Goal: Task Accomplishment & Management: Use online tool/utility

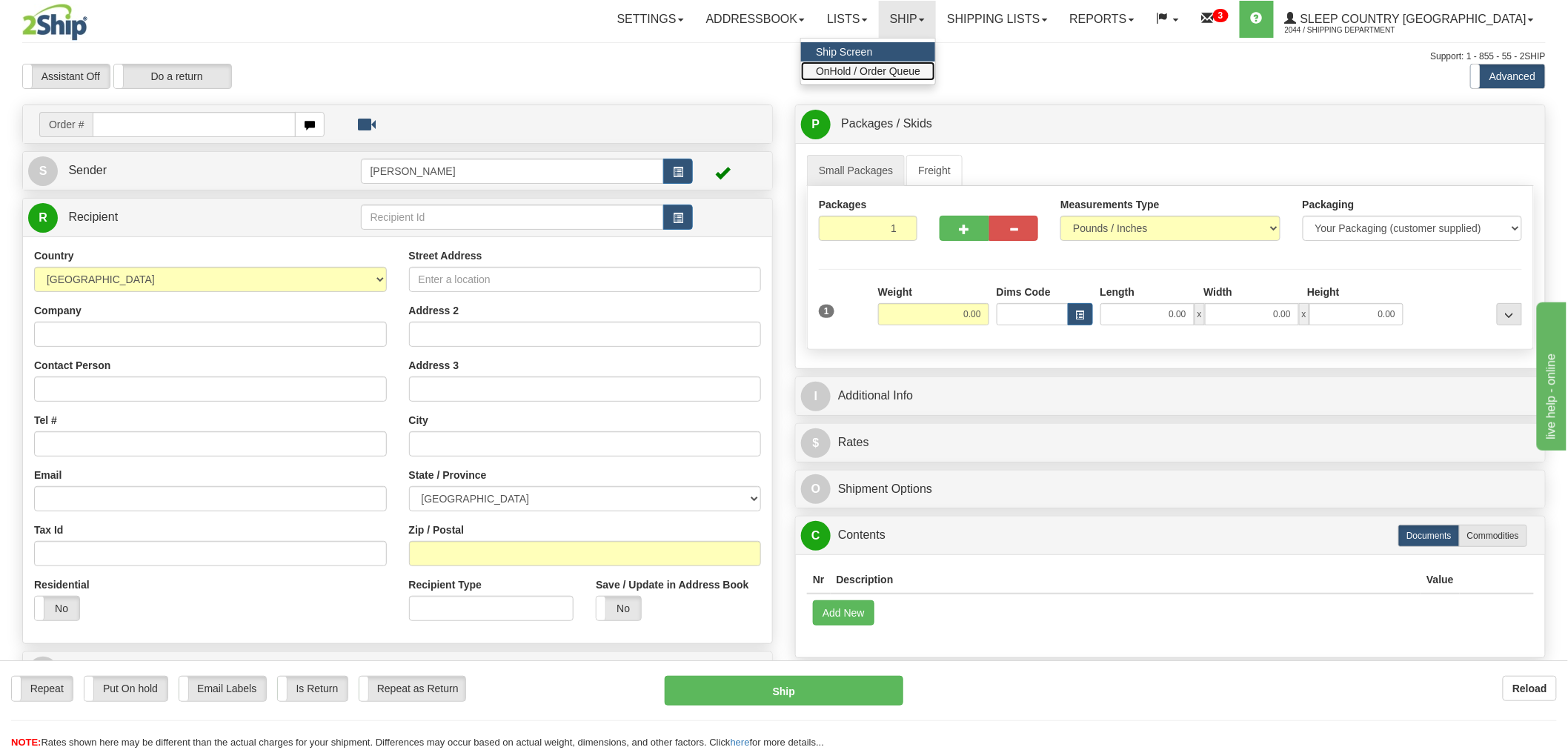
click at [914, 76] on link "OnHold / Order Queue" at bounding box center [868, 71] width 134 height 19
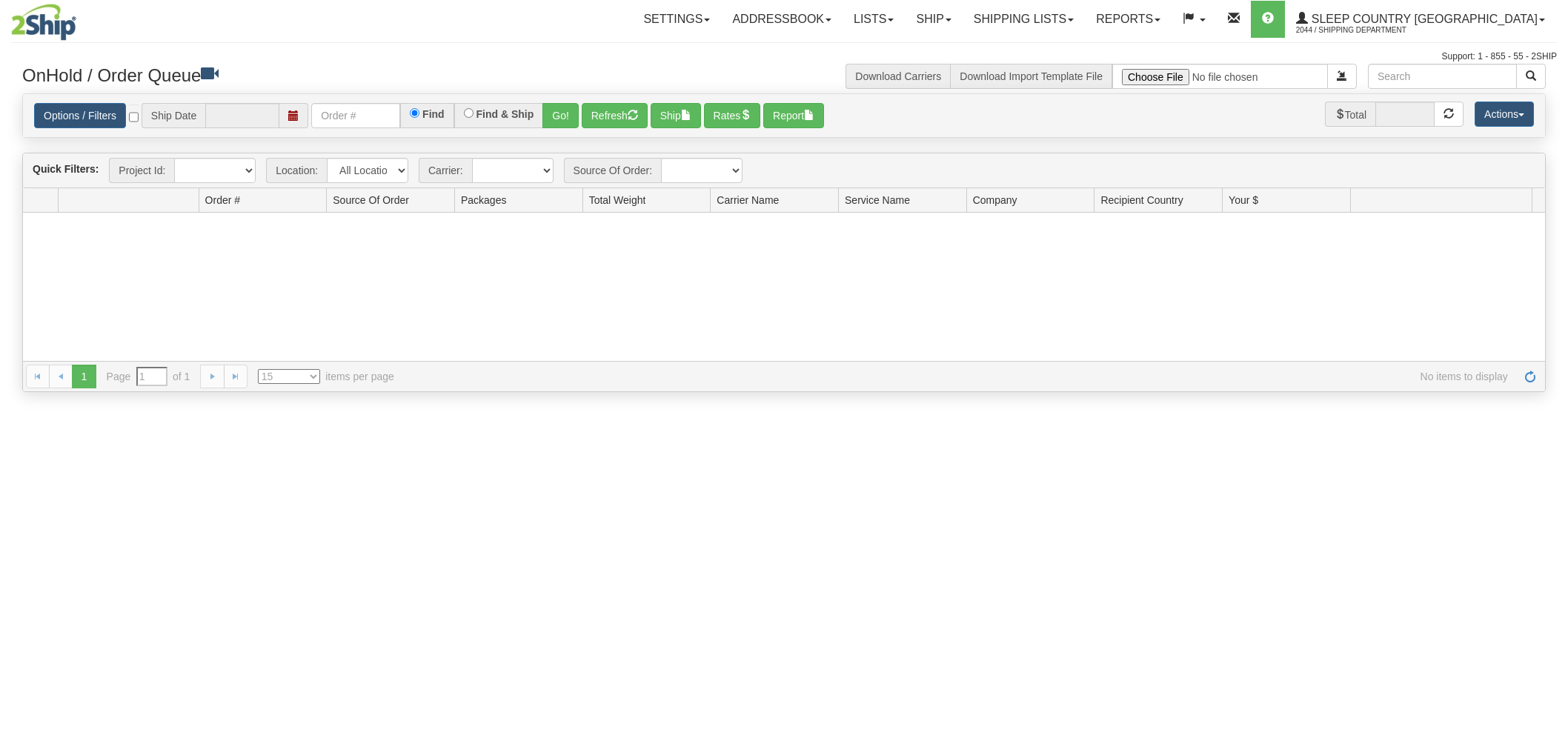
type input "[DATE]"
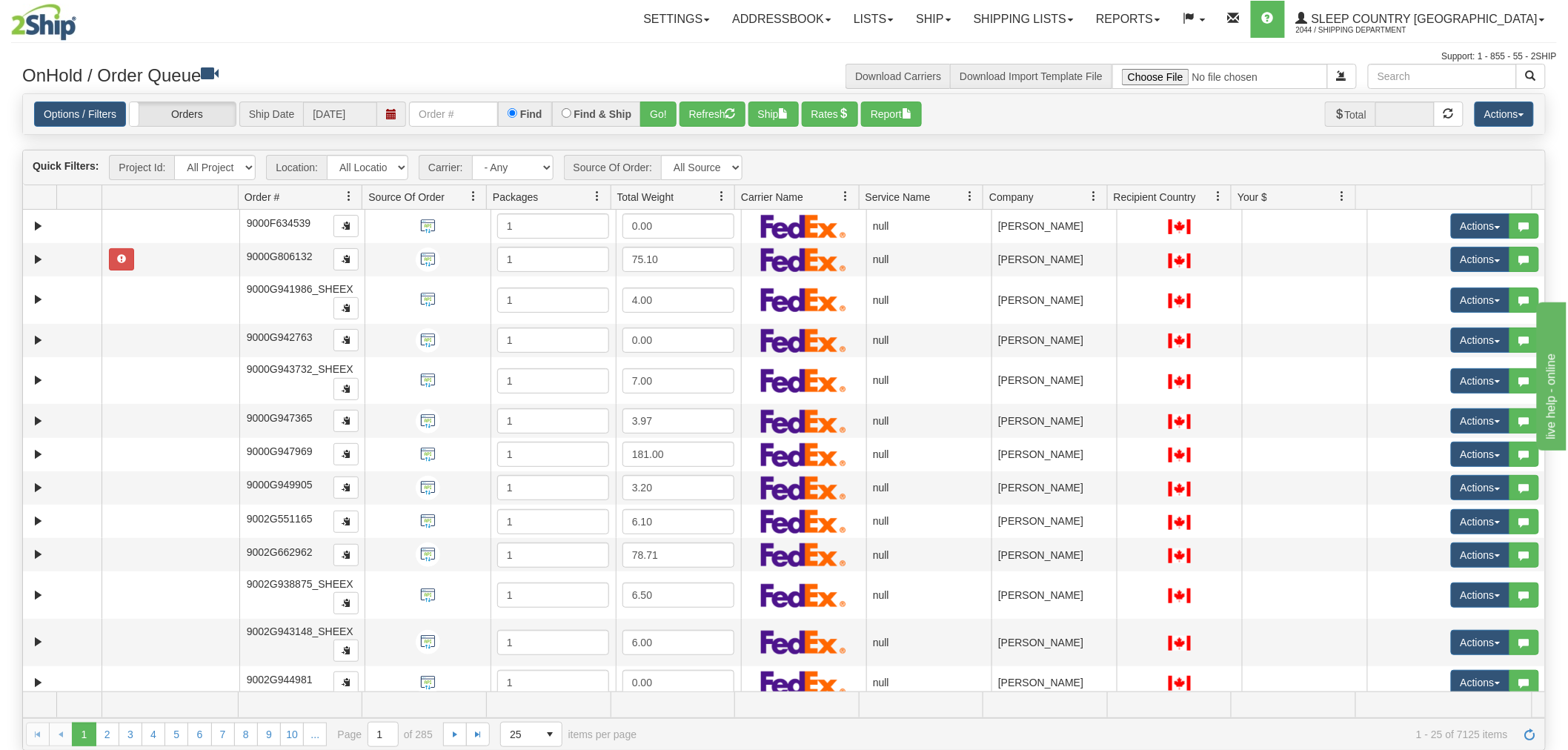
click at [1219, 197] on span at bounding box center [1218, 196] width 12 height 12
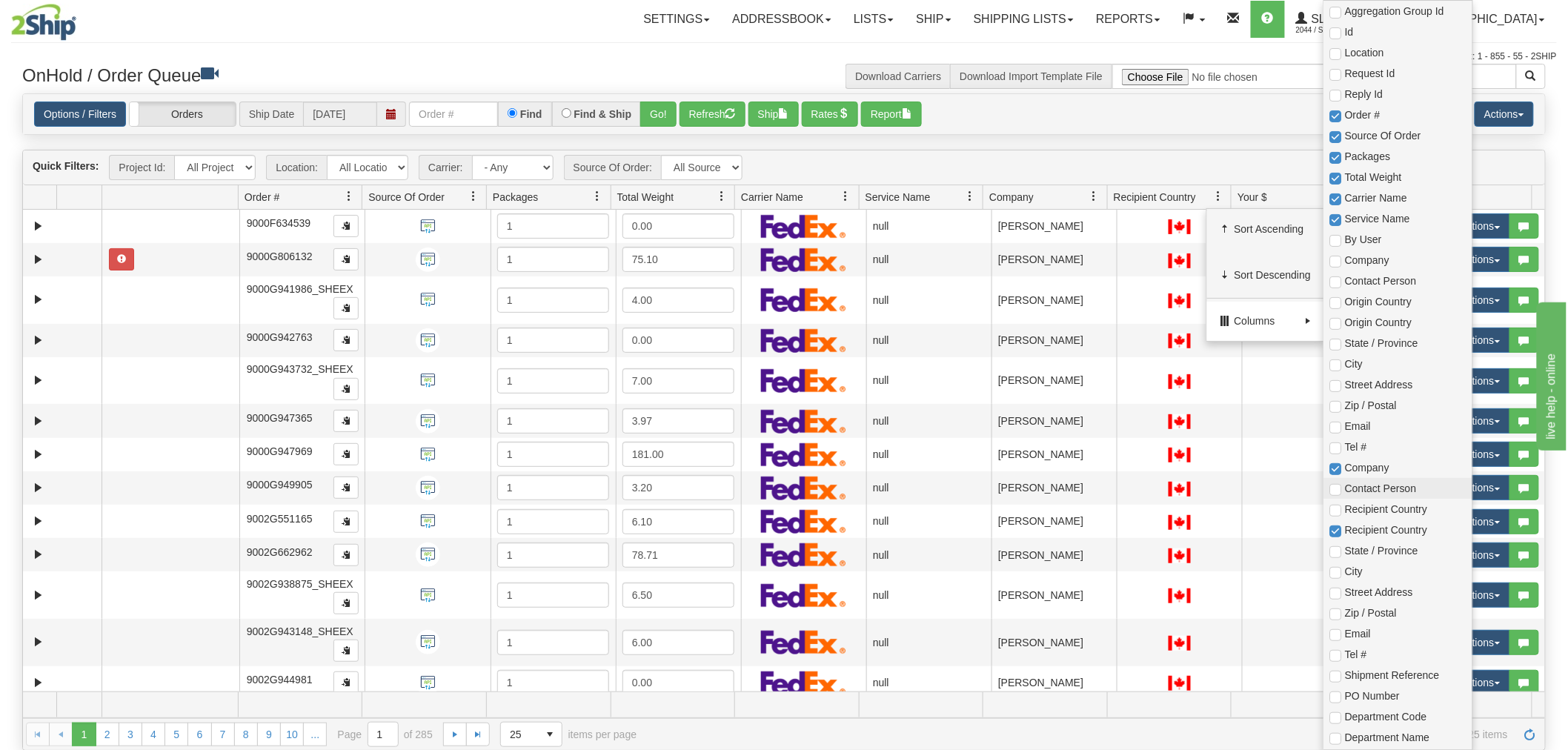
click at [1379, 489] on span "Contact Person" at bounding box center [1405, 488] width 121 height 15
checkbox input "true"
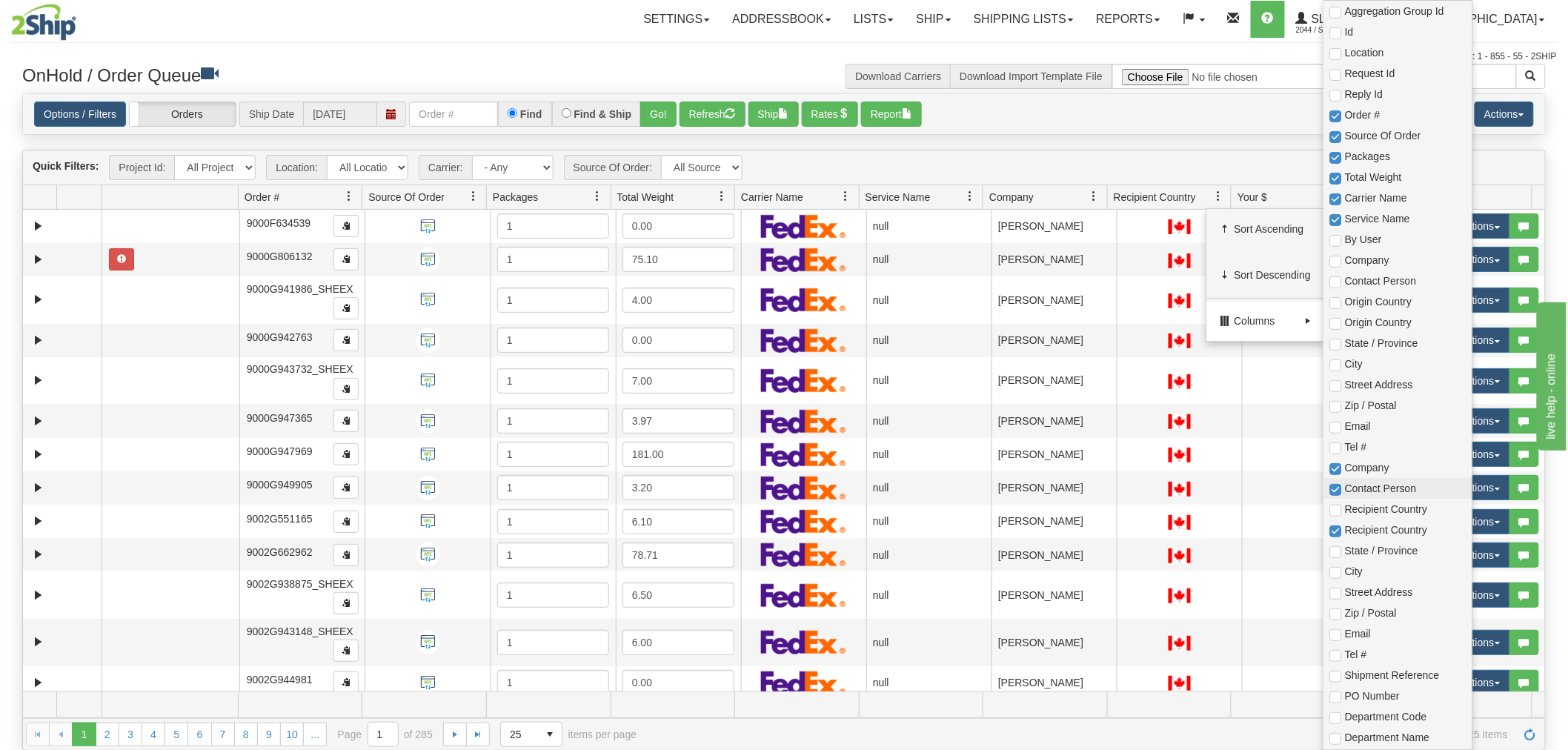
checkbox input "true"
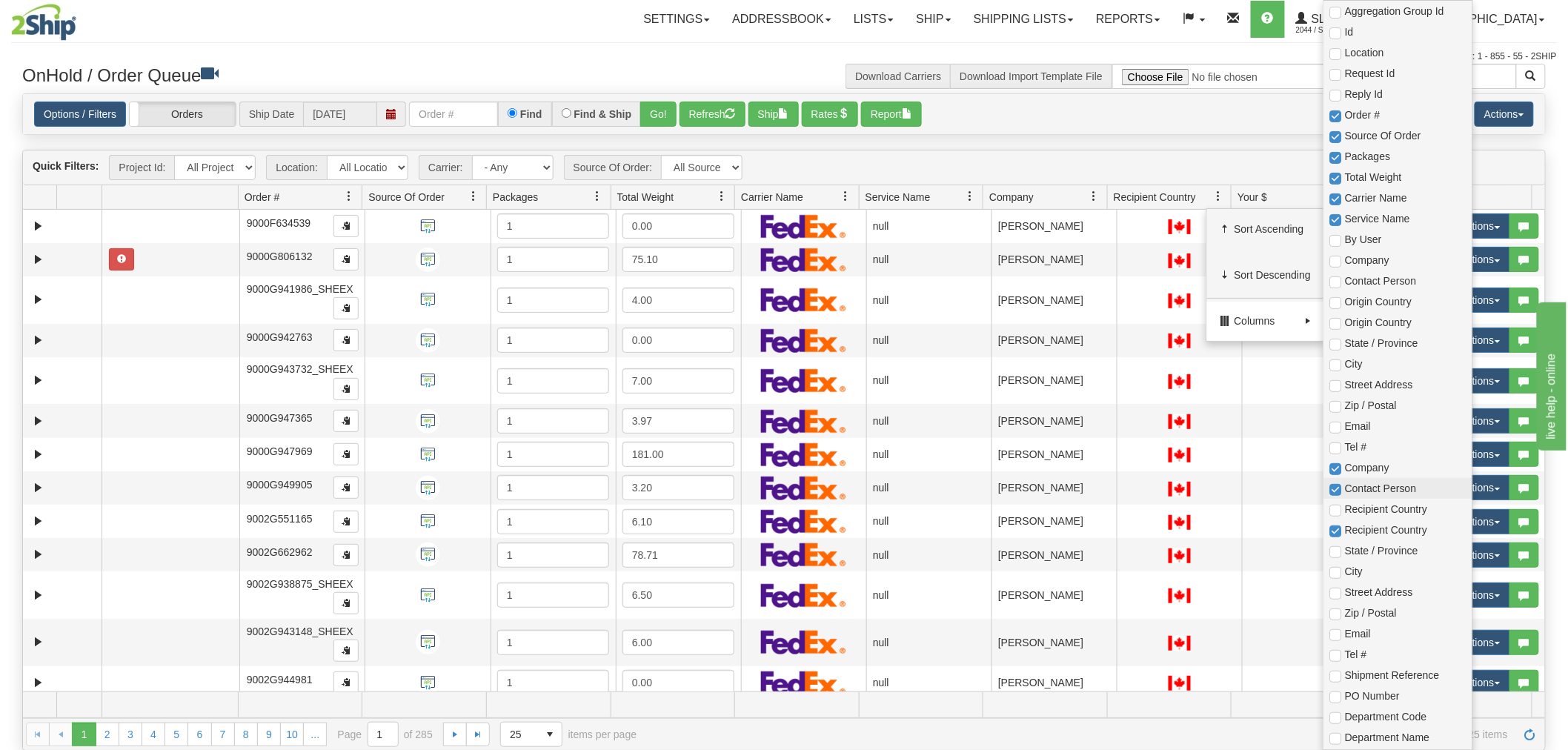
checkbox input "true"
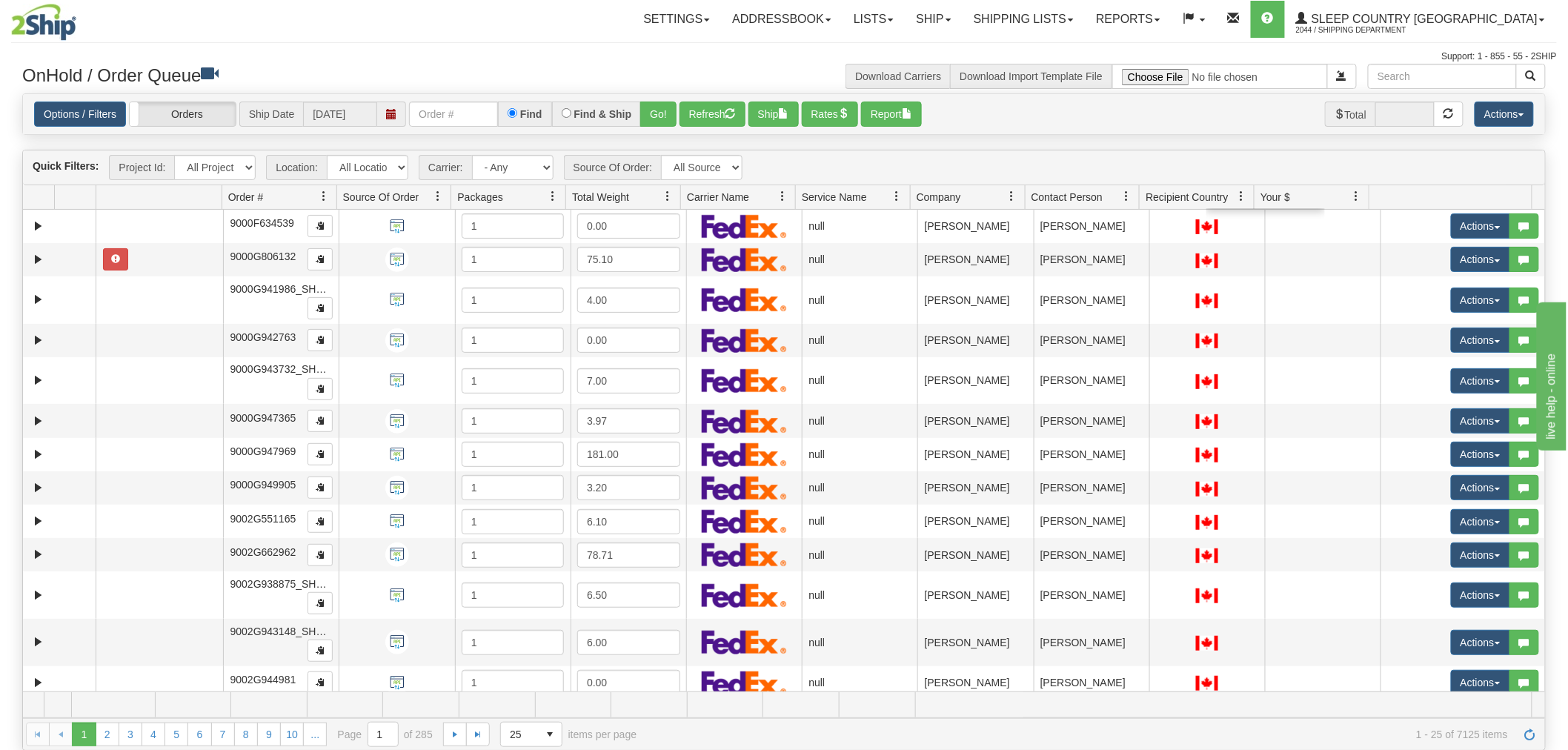
click at [1075, 144] on div "Is equal to Is not equal to Contains Does not contains CAD USD EUR ZAR RON ANG …" at bounding box center [784, 422] width 1546 height 658
click at [1131, 191] on span at bounding box center [1126, 196] width 12 height 12
click at [1068, 149] on div "Quick Filters: Project Id: All Projects Location: All Locations Old Toronto DC …" at bounding box center [783, 450] width 1523 height 601
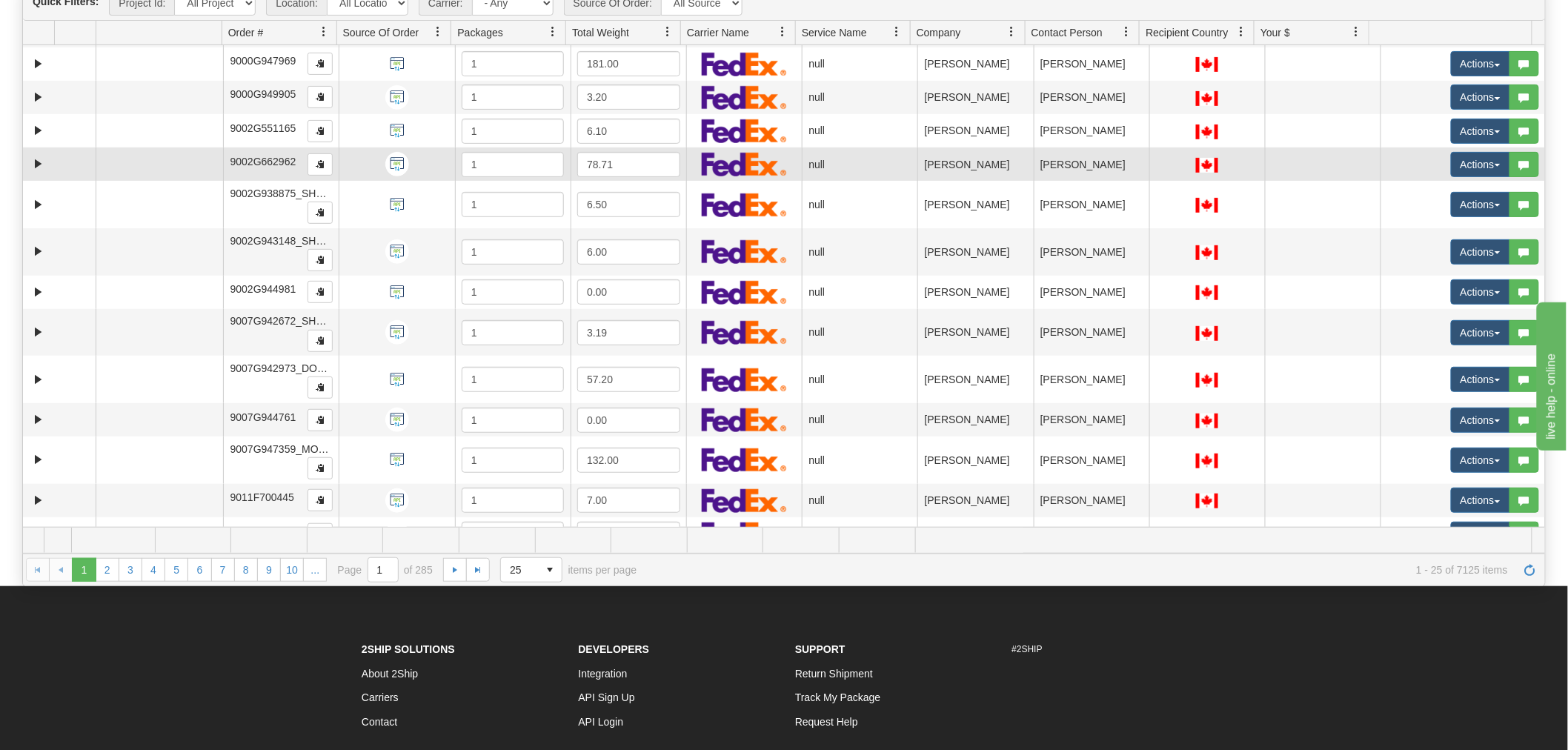
scroll to position [246, 0]
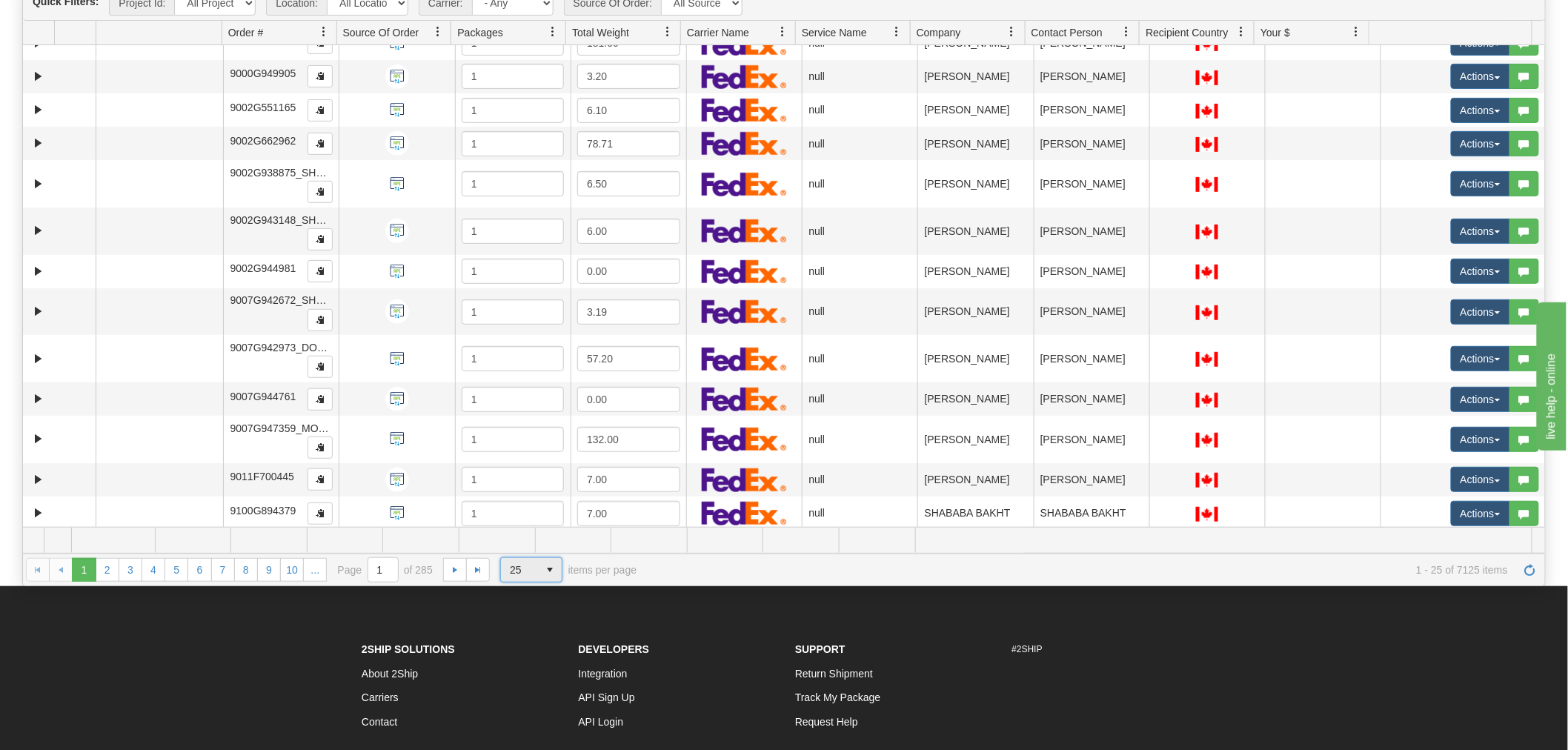
click at [531, 572] on span "25" at bounding box center [519, 570] width 37 height 24
click at [530, 647] on li "100" at bounding box center [531, 656] width 60 height 21
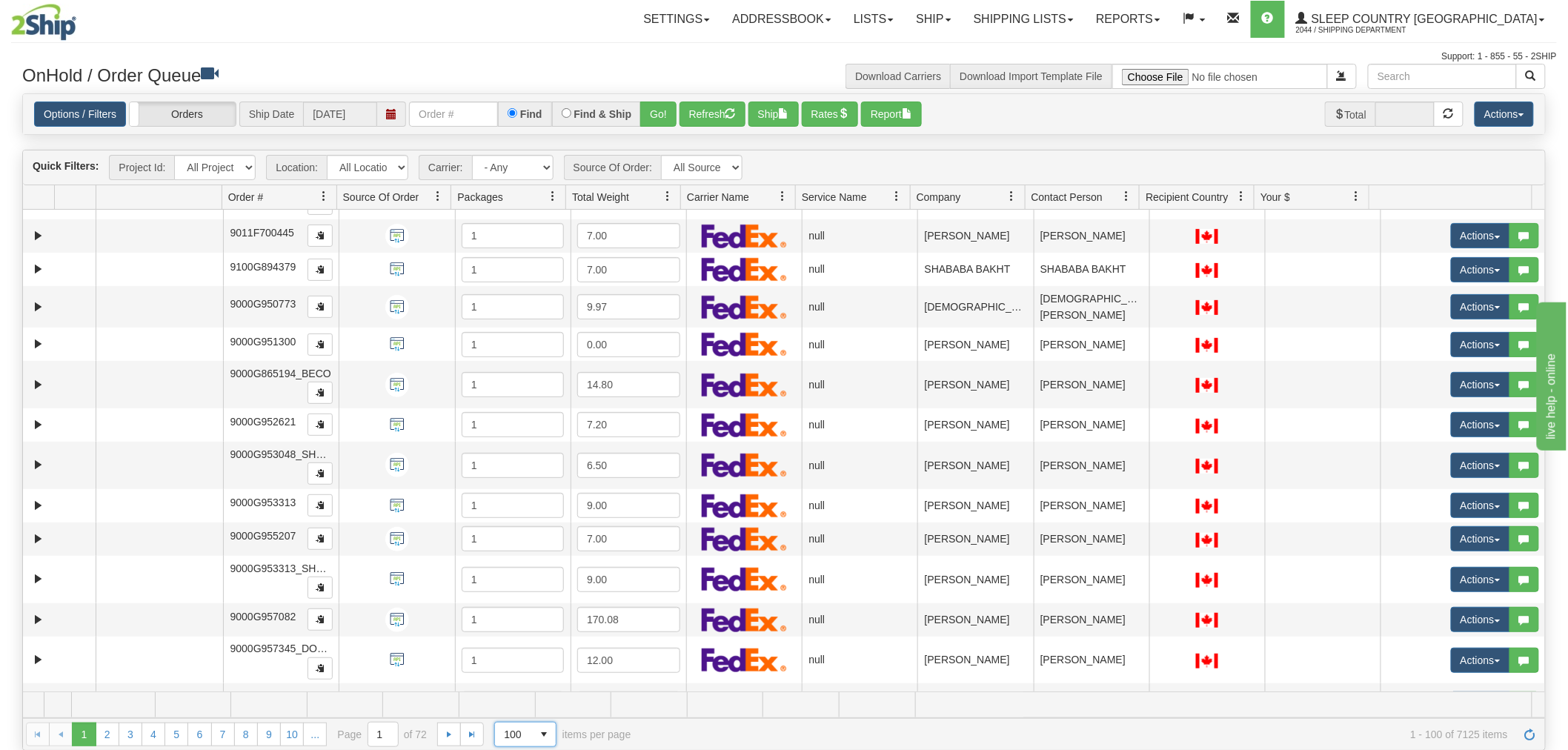
scroll to position [658, 0]
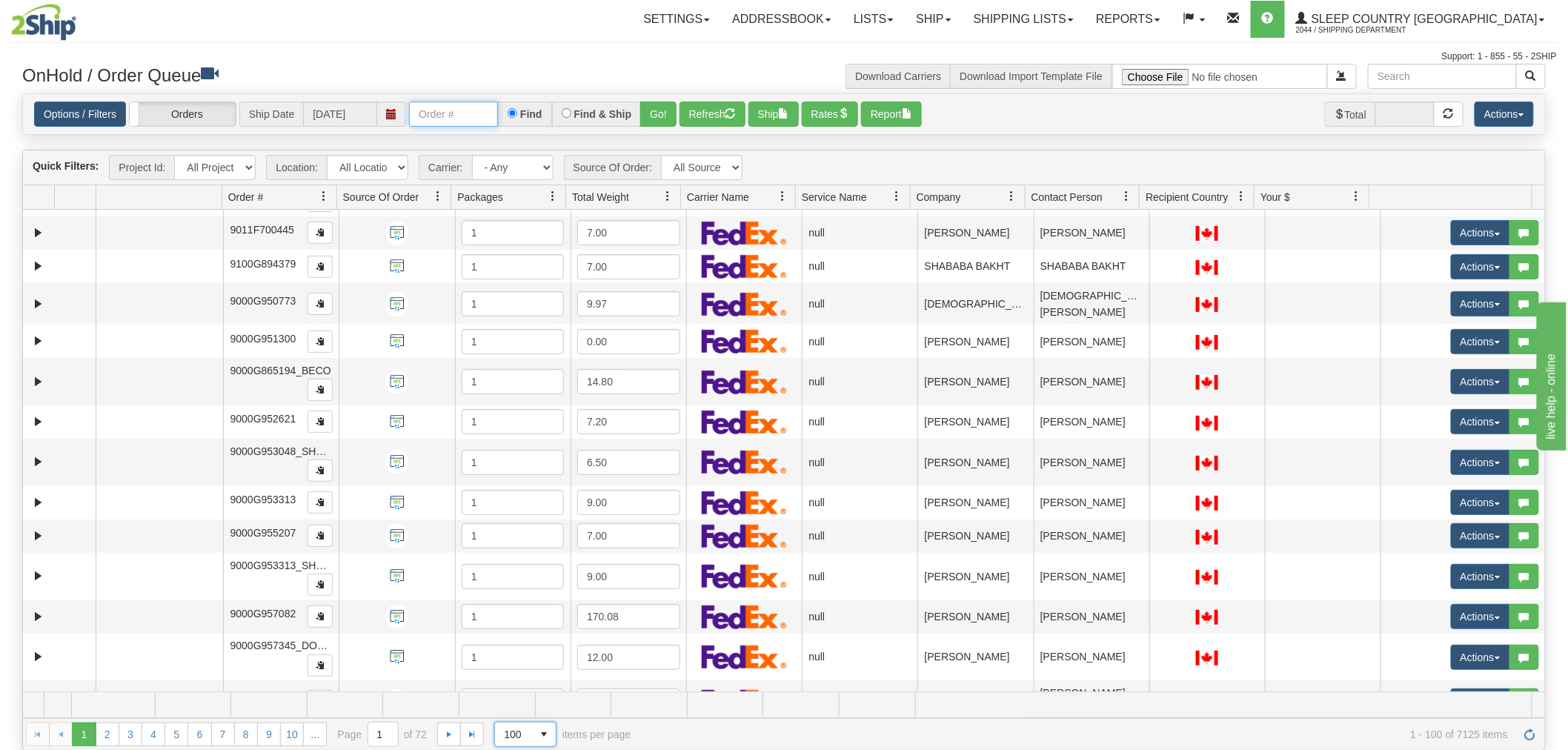
click at [432, 110] on input "text" at bounding box center [453, 114] width 89 height 26
paste input "8160808"
type input "8160808"
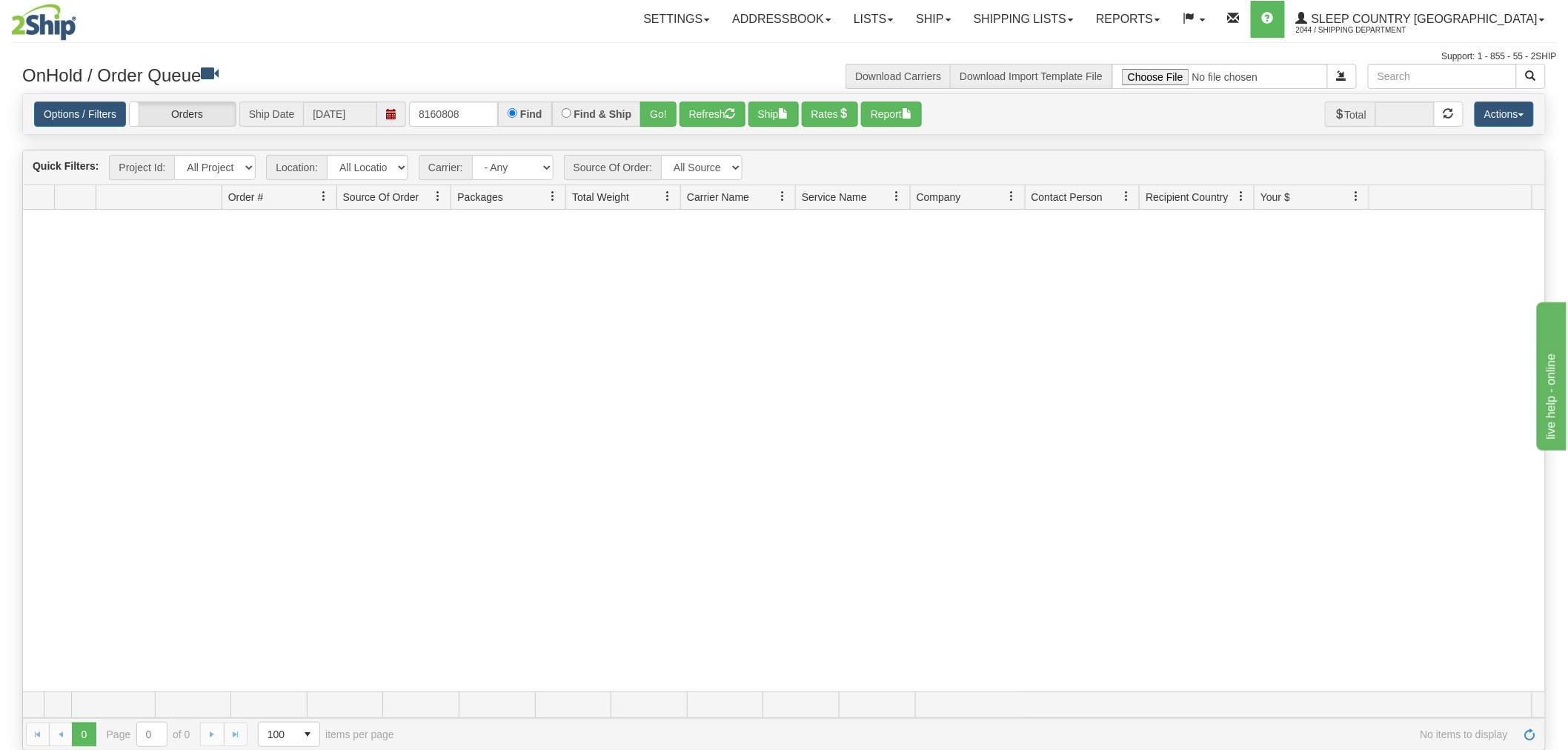
scroll to position [0, 0]
